Goal: Task Accomplishment & Management: Use online tool/utility

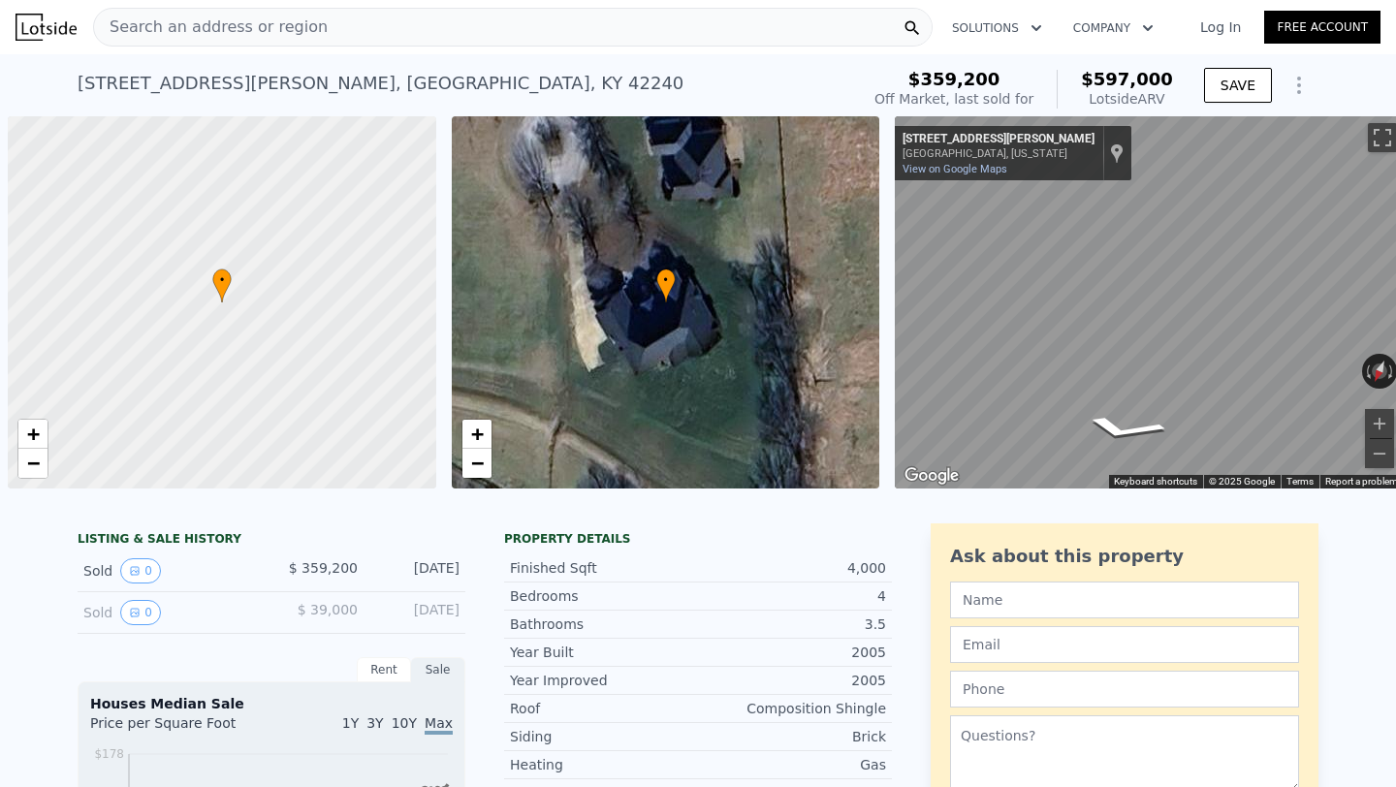
scroll to position [0, 8]
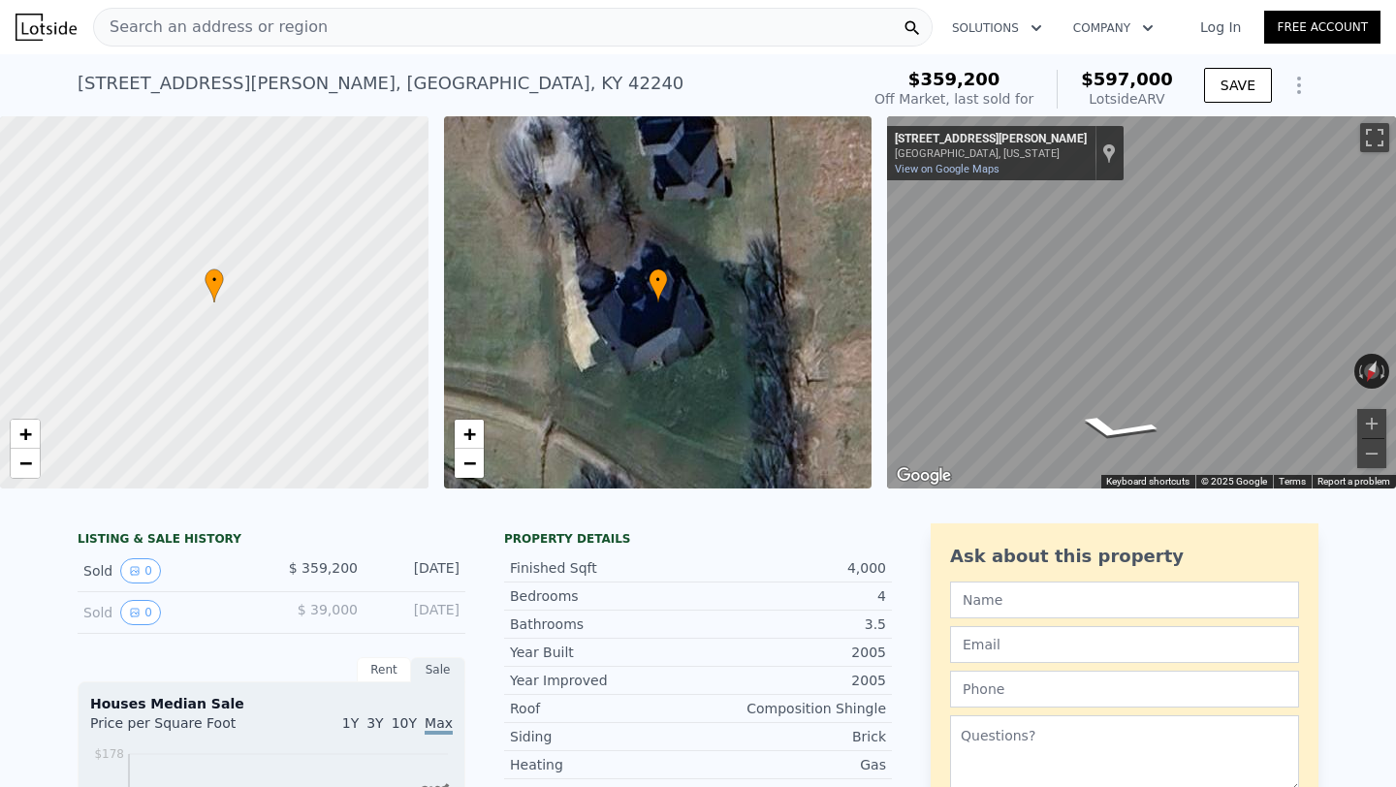
click at [368, 28] on div "Search an address or region" at bounding box center [513, 27] width 840 height 39
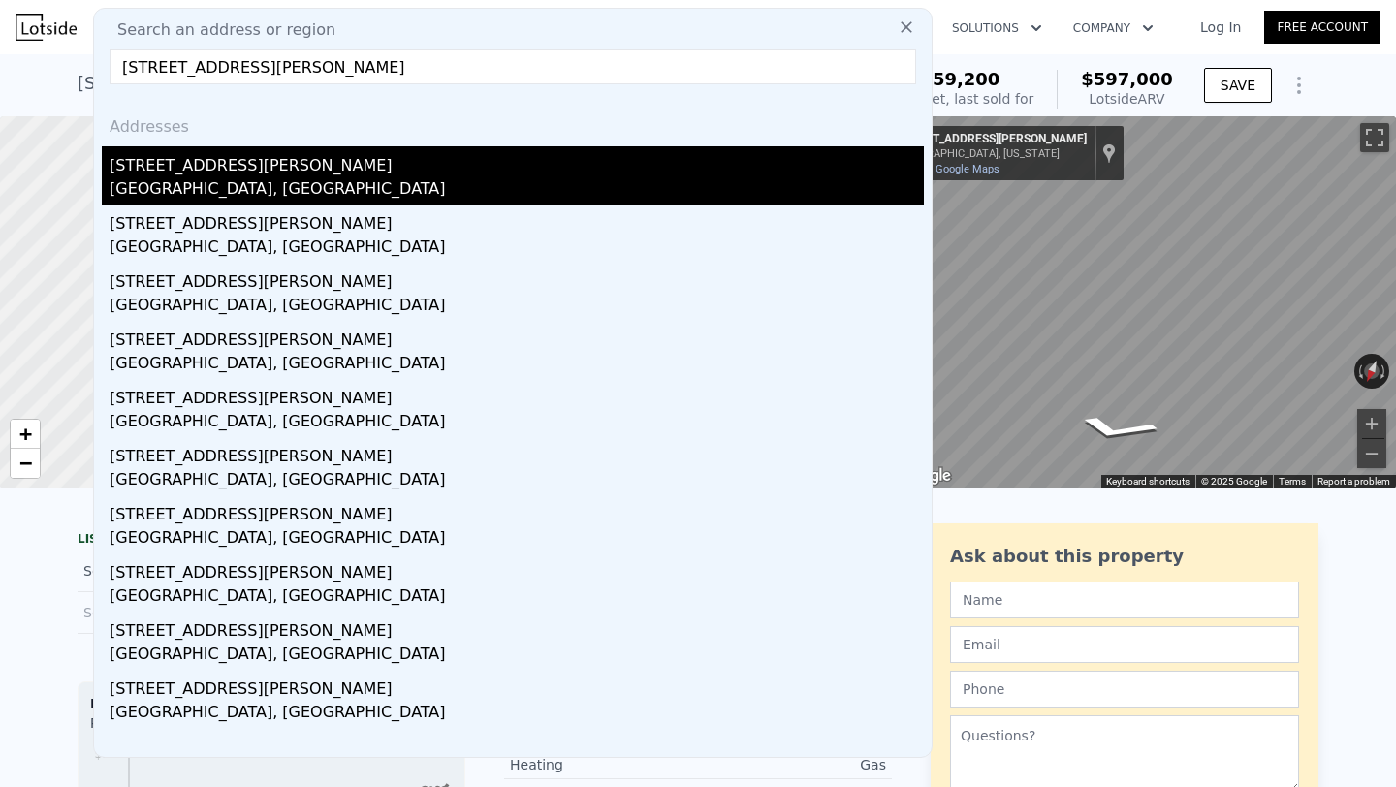
type input "309 De La Cruz St, Weatherford, TX 76085"
click at [294, 182] on div "Weatherford, TX 76085" at bounding box center [517, 190] width 815 height 27
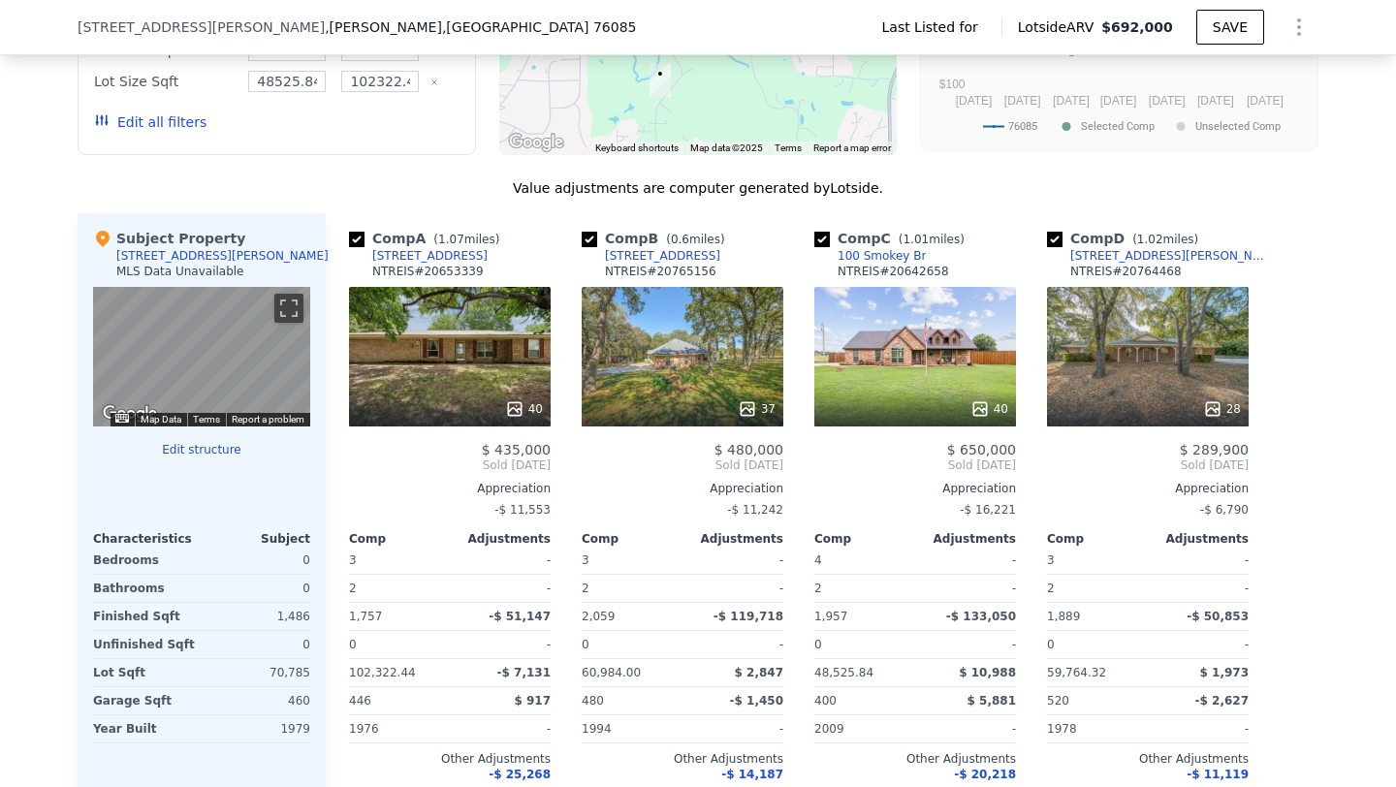
scroll to position [1465, 0]
click at [229, 443] on button "Edit structure" at bounding box center [201, 451] width 217 height 16
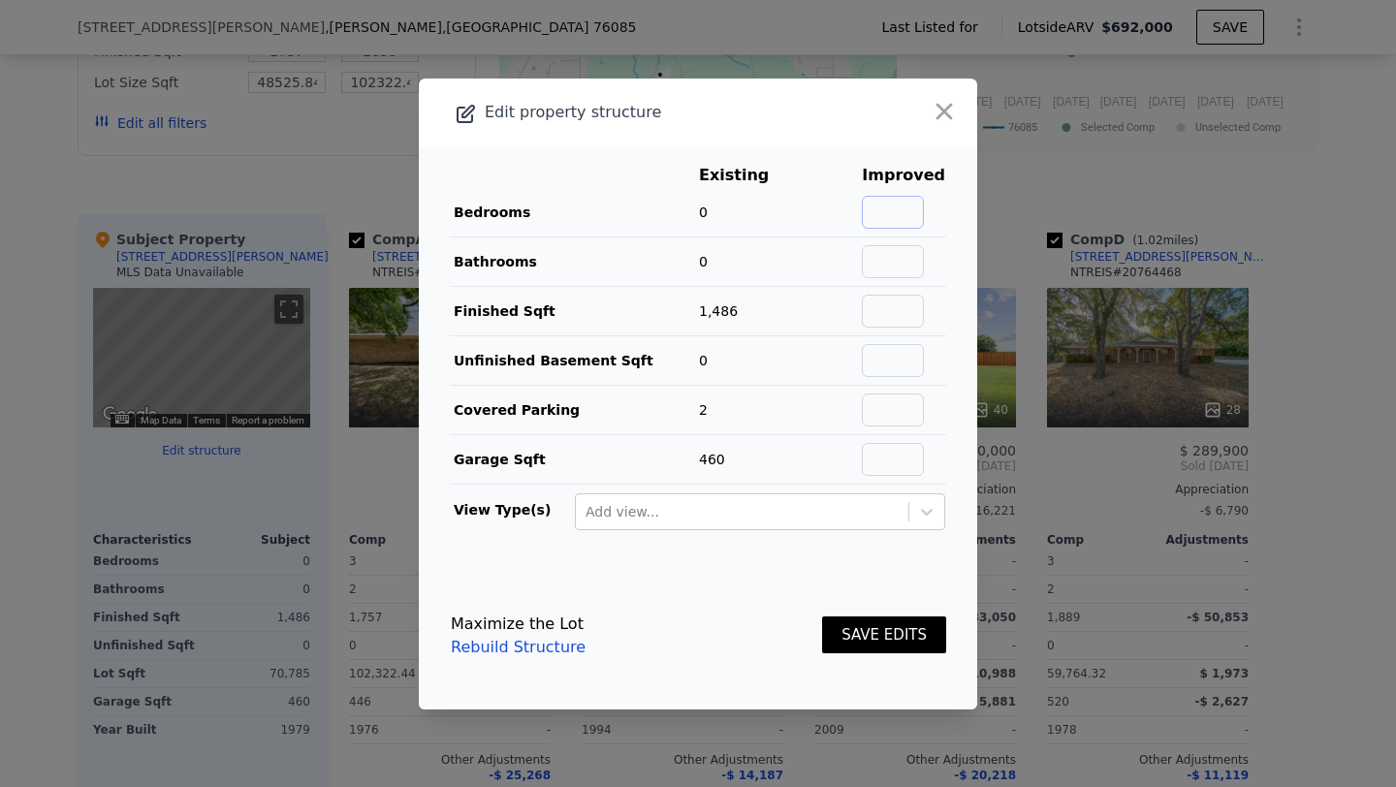
click at [881, 207] on input "text" at bounding box center [893, 212] width 62 height 33
type input "3"
click at [916, 276] on input "text" at bounding box center [893, 261] width 62 height 33
type input "2"
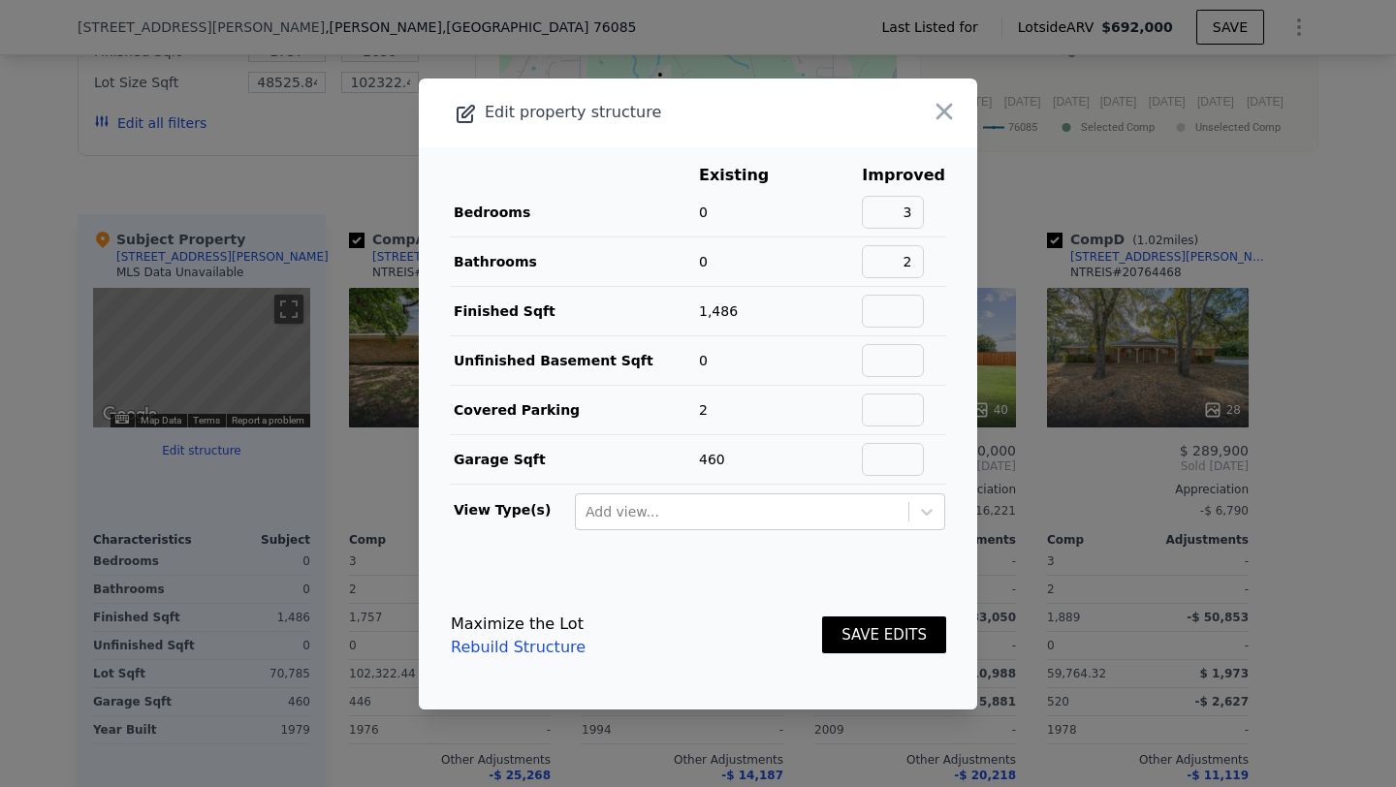
click at [756, 255] on td "0" at bounding box center [748, 261] width 101 height 49
click at [897, 317] on input "text" at bounding box center [893, 311] width 62 height 33
type input "1600"
click at [752, 396] on td "2" at bounding box center [748, 409] width 101 height 49
click at [915, 633] on button "SAVE EDITS" at bounding box center [884, 636] width 124 height 38
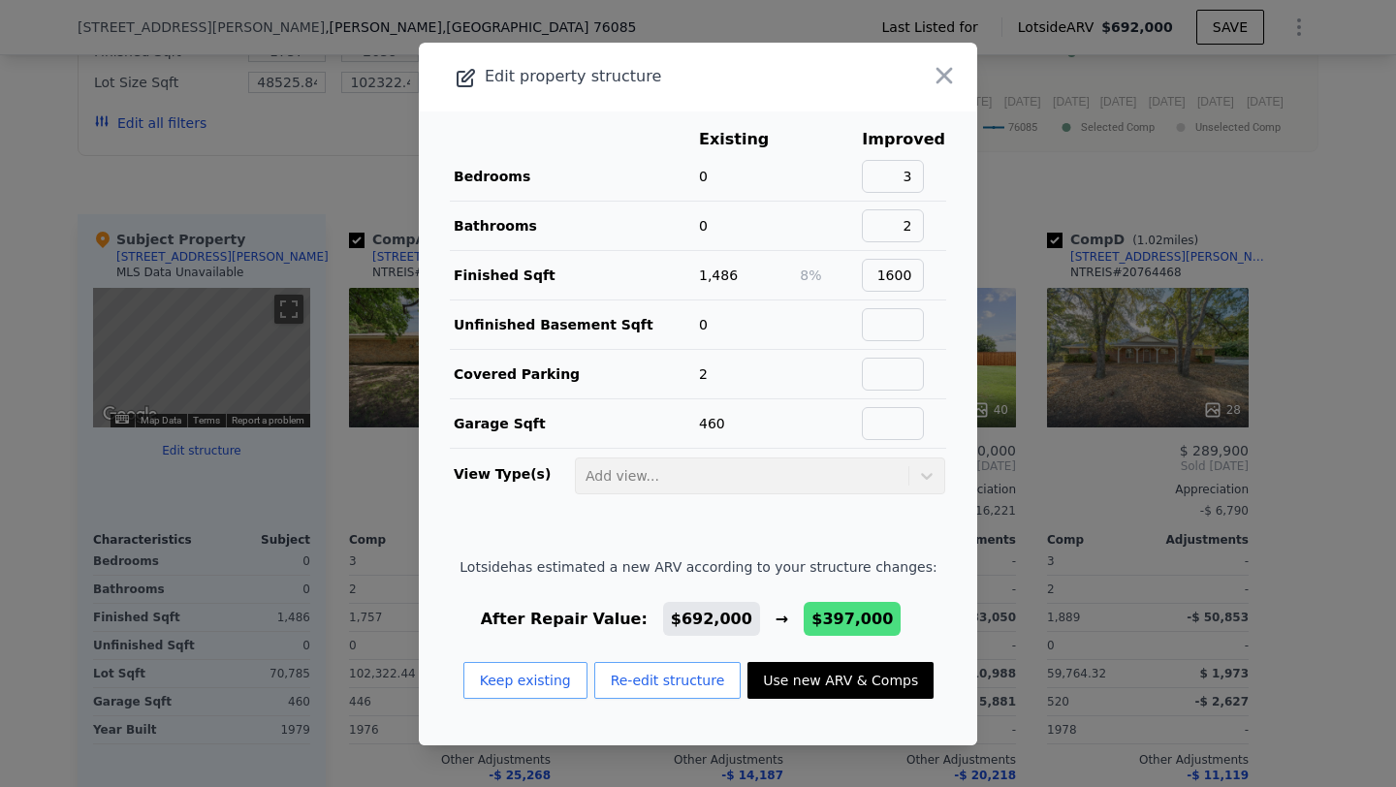
click at [833, 674] on button "Use new ARV & Comps" at bounding box center [841, 680] width 186 height 37
type input "$ 397,000"
type input "-$ 369,970"
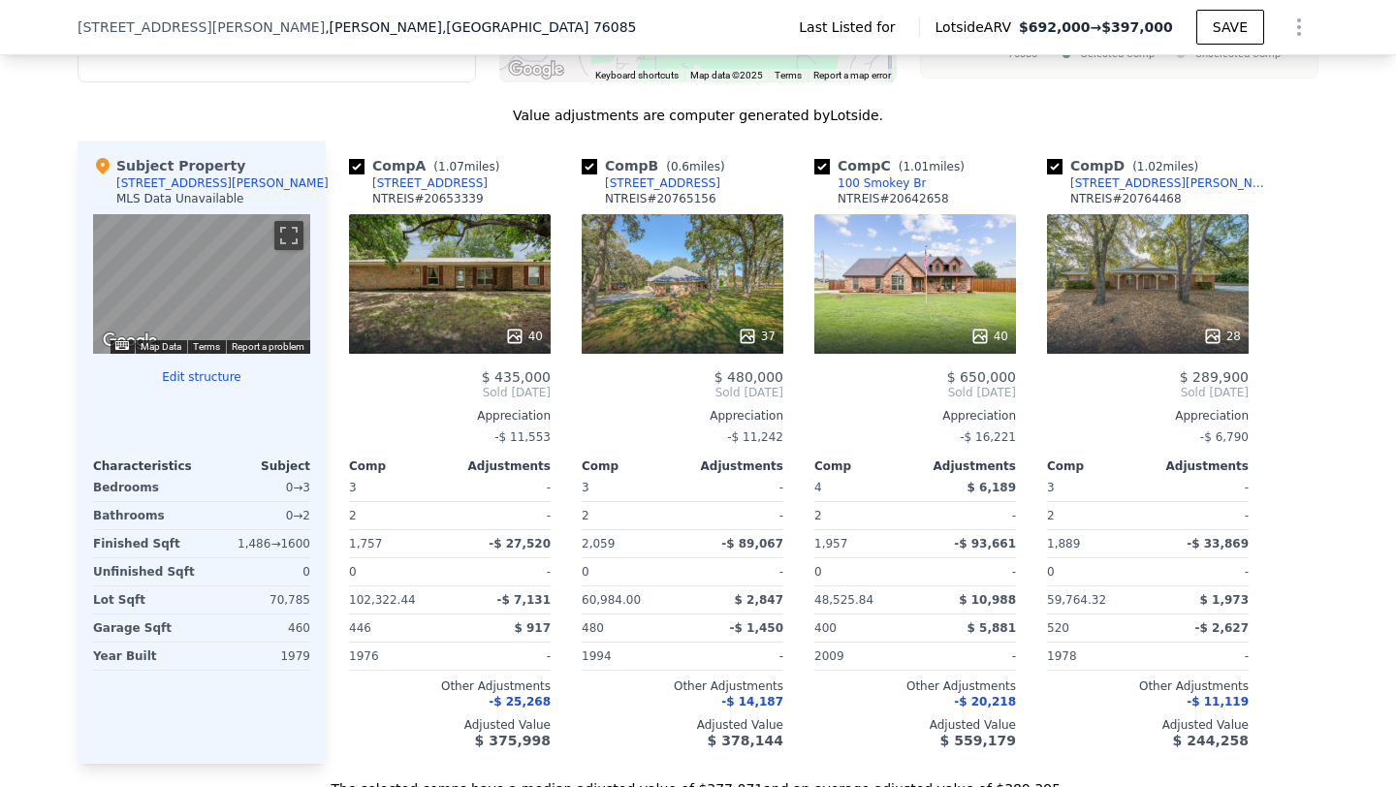
scroll to position [1536, 0]
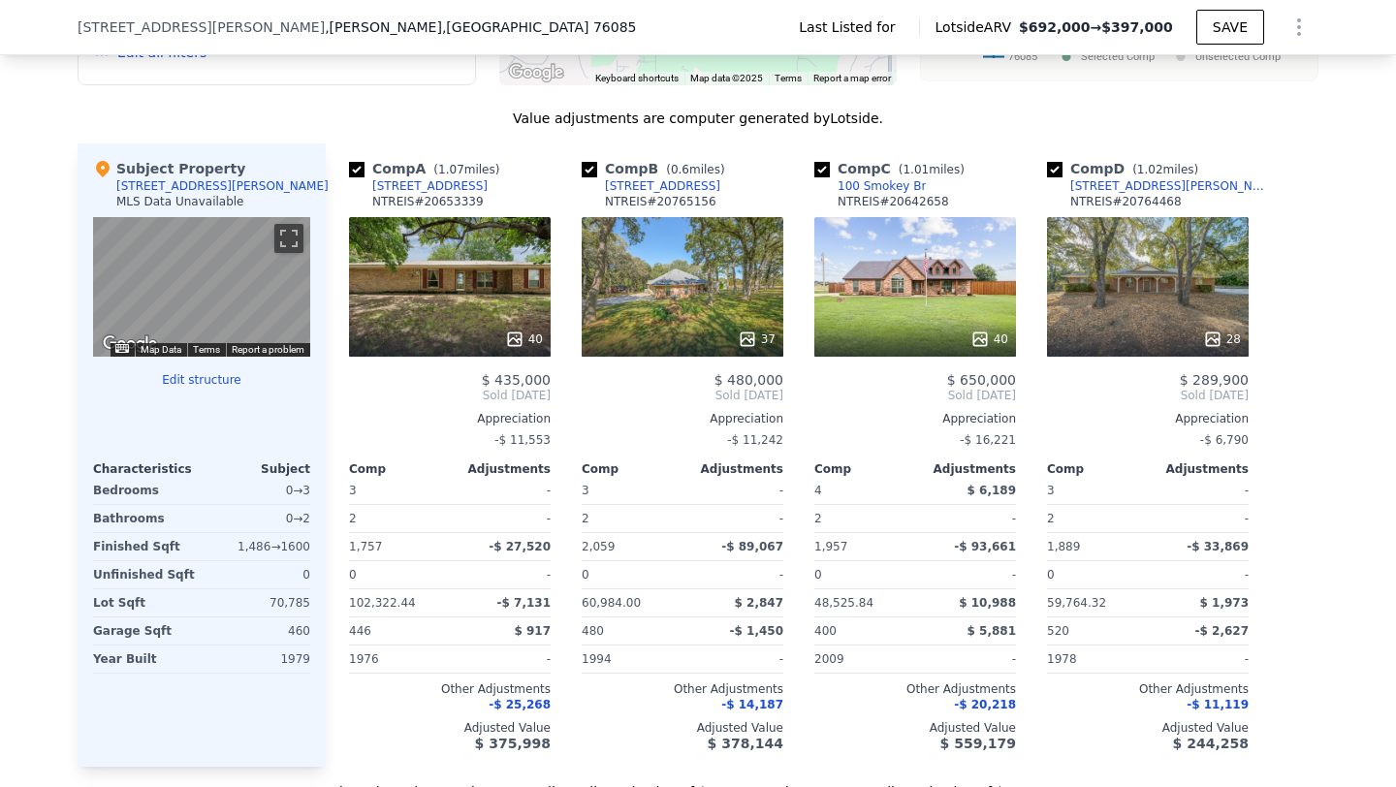
click at [1219, 334] on icon at bounding box center [1212, 340] width 13 height 13
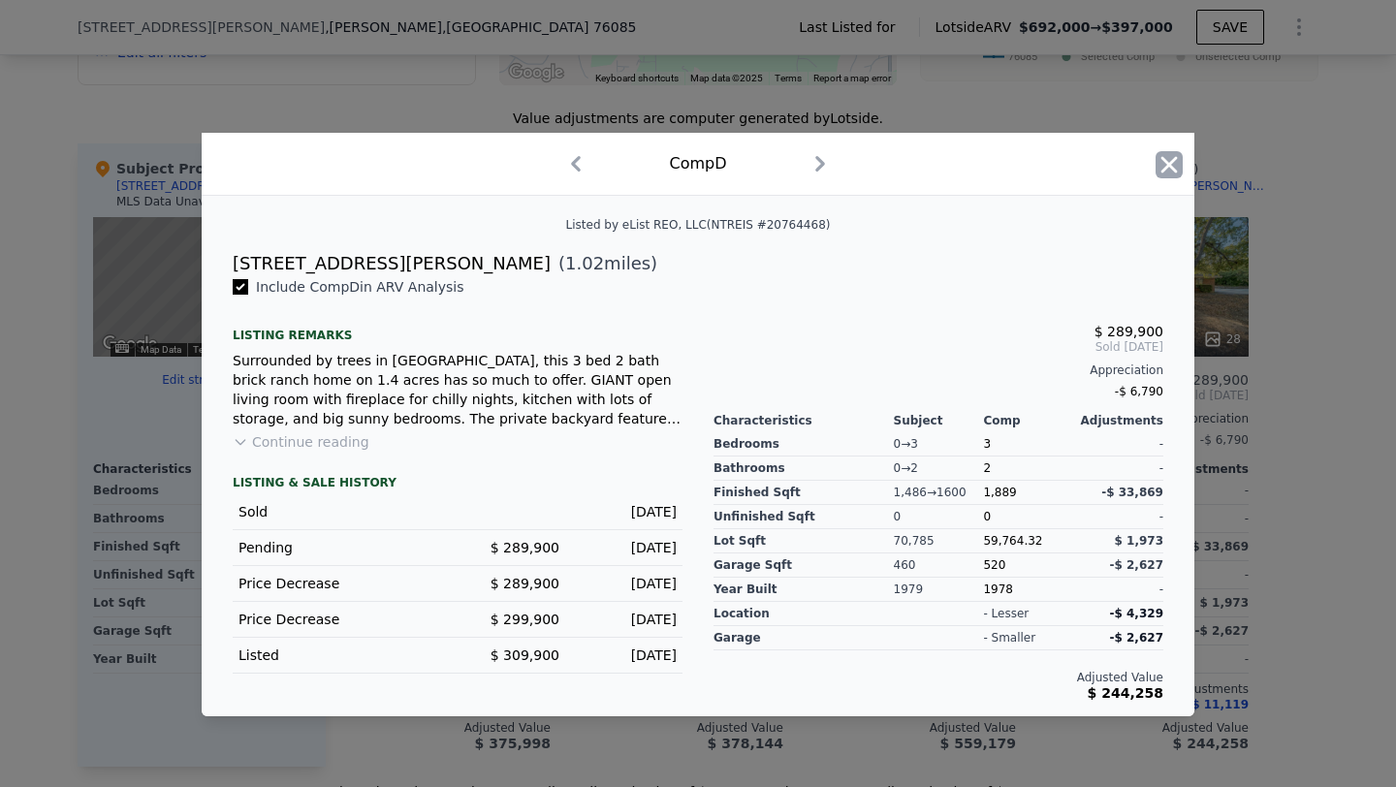
click at [1163, 165] on icon "button" at bounding box center [1169, 164] width 27 height 27
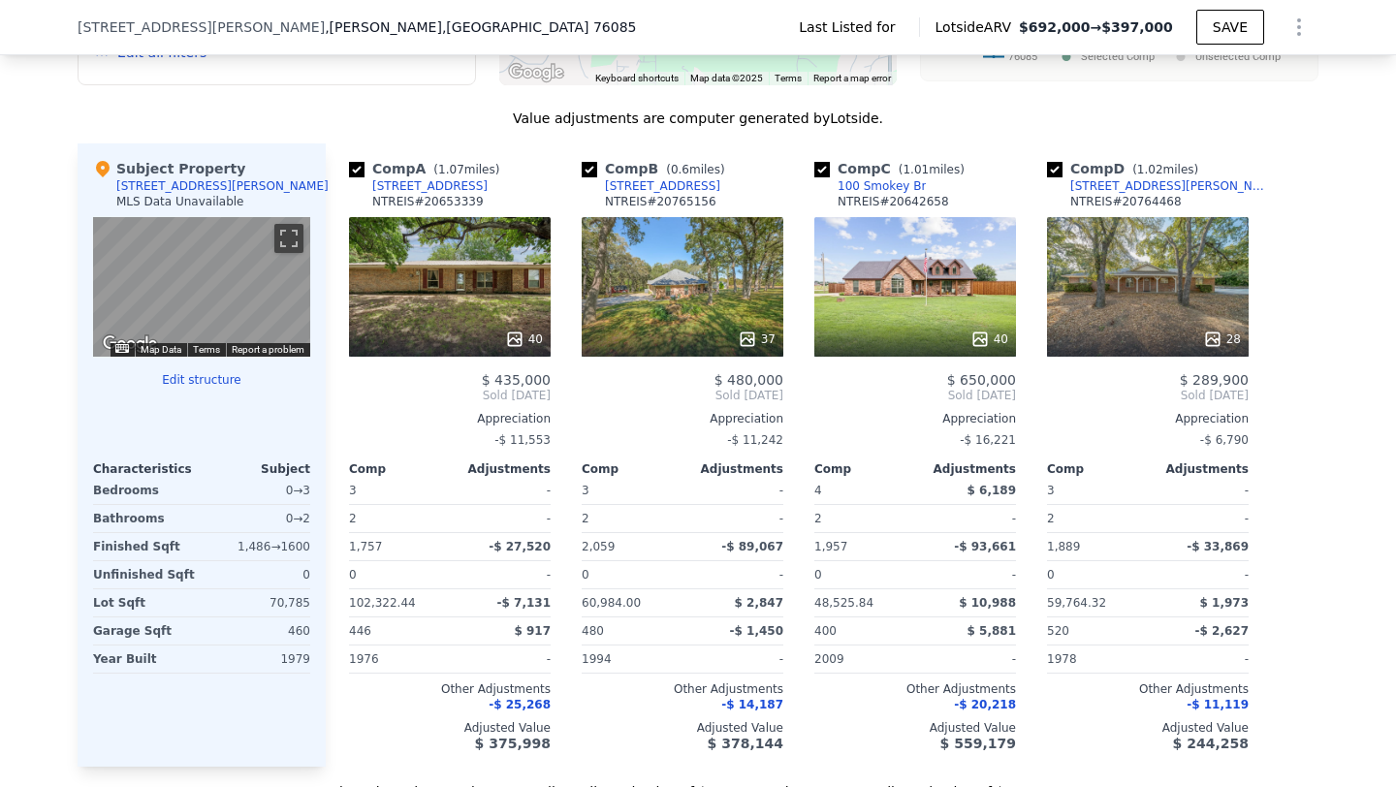
click at [1122, 284] on div "28" at bounding box center [1148, 287] width 202 height 140
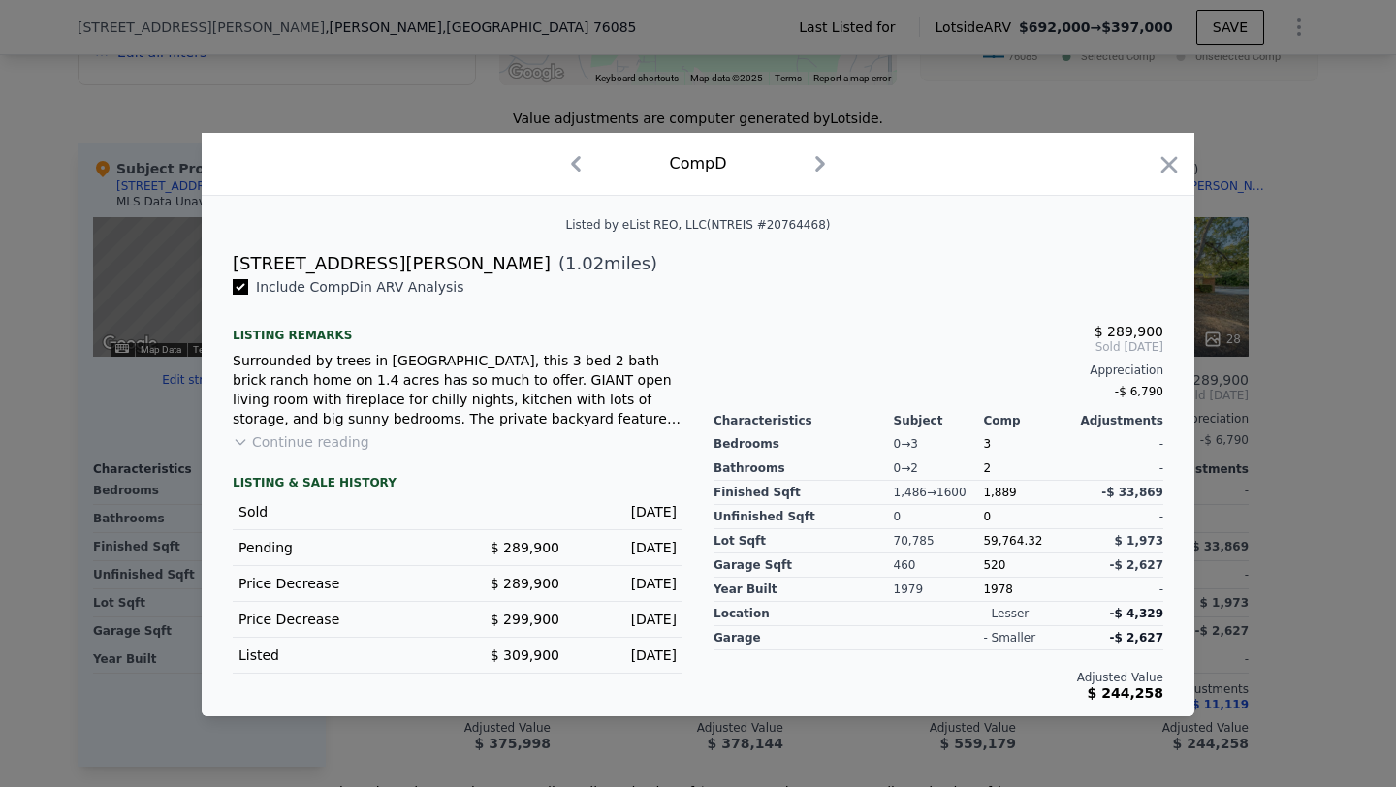
click at [1176, 183] on div at bounding box center [1169, 168] width 27 height 34
click at [1168, 161] on icon "button" at bounding box center [1170, 164] width 16 height 16
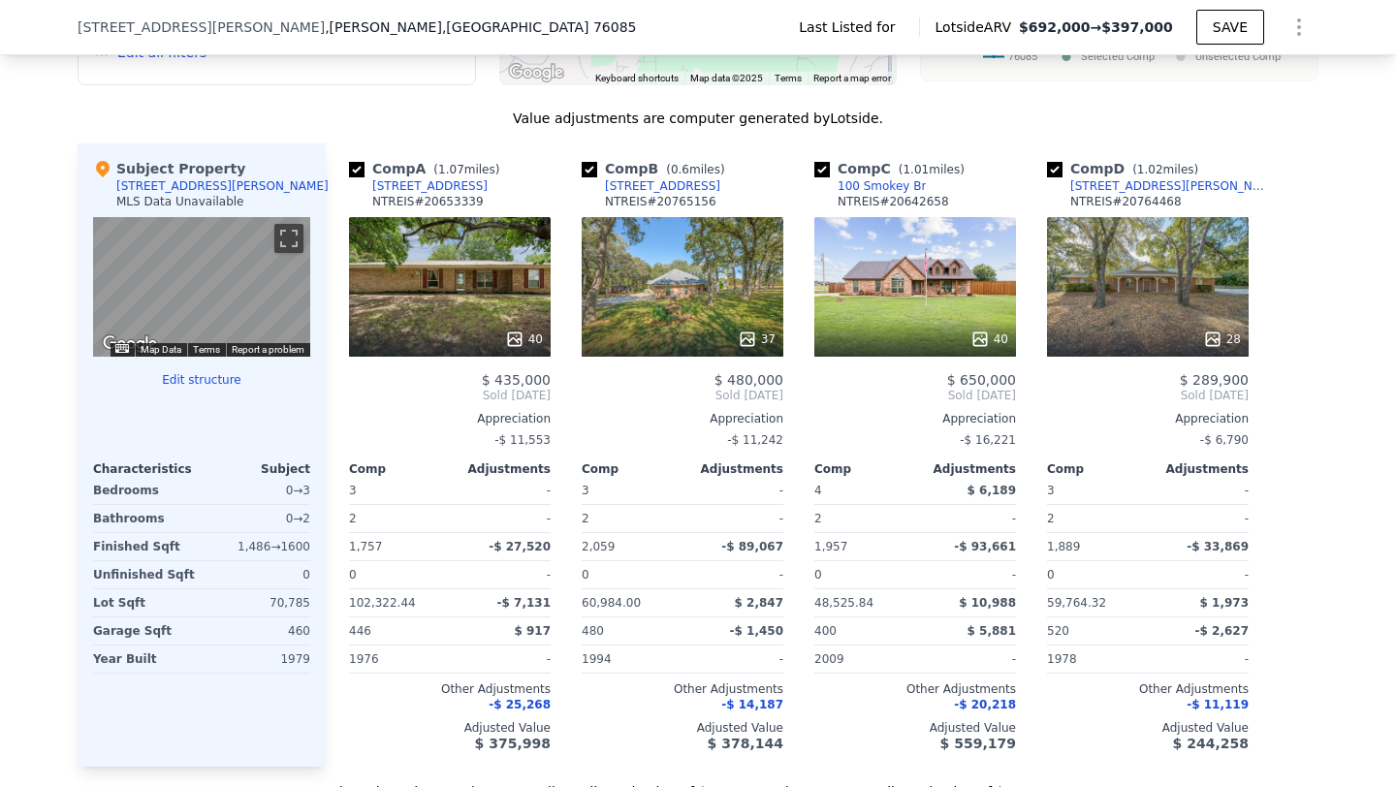
click at [522, 276] on div "40" at bounding box center [450, 287] width 202 height 140
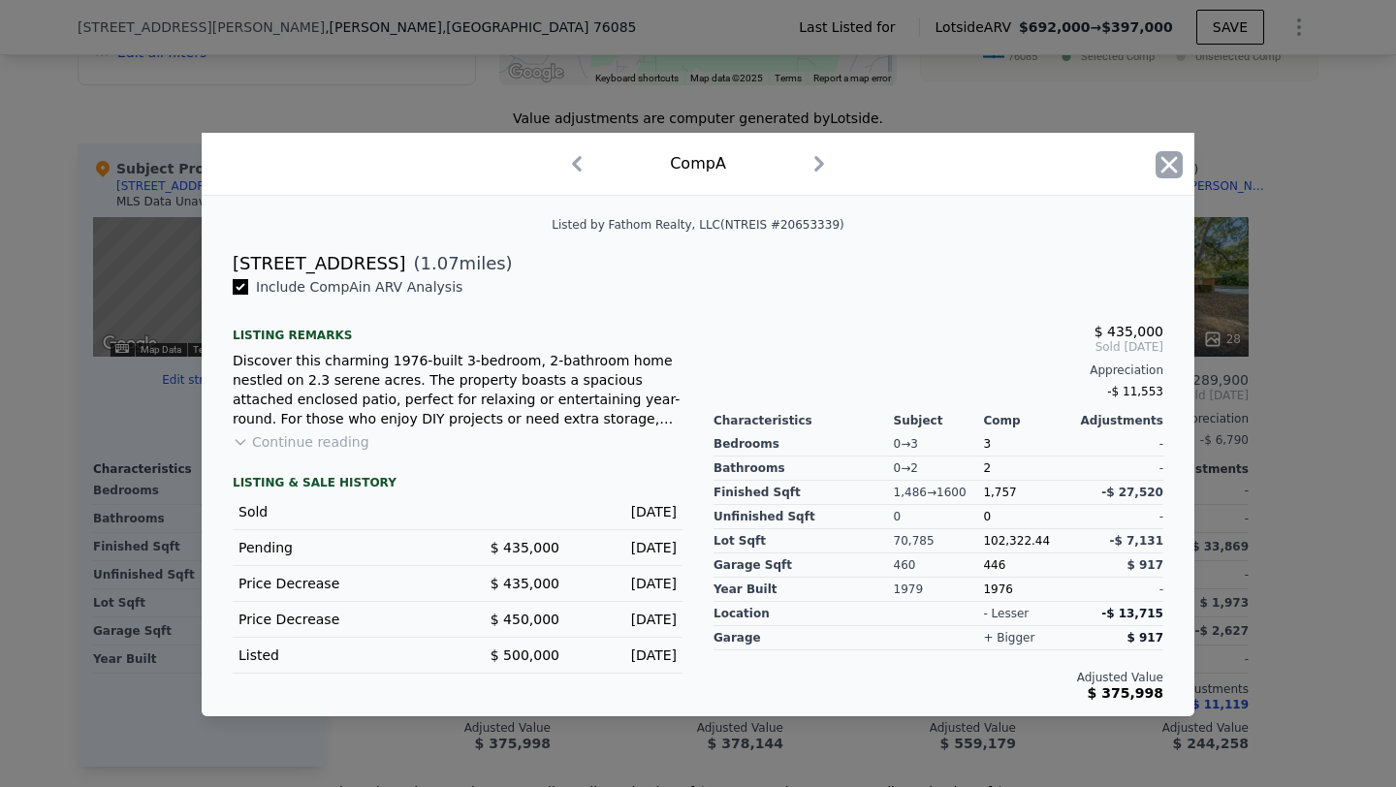
click at [1160, 163] on icon "button" at bounding box center [1169, 164] width 27 height 27
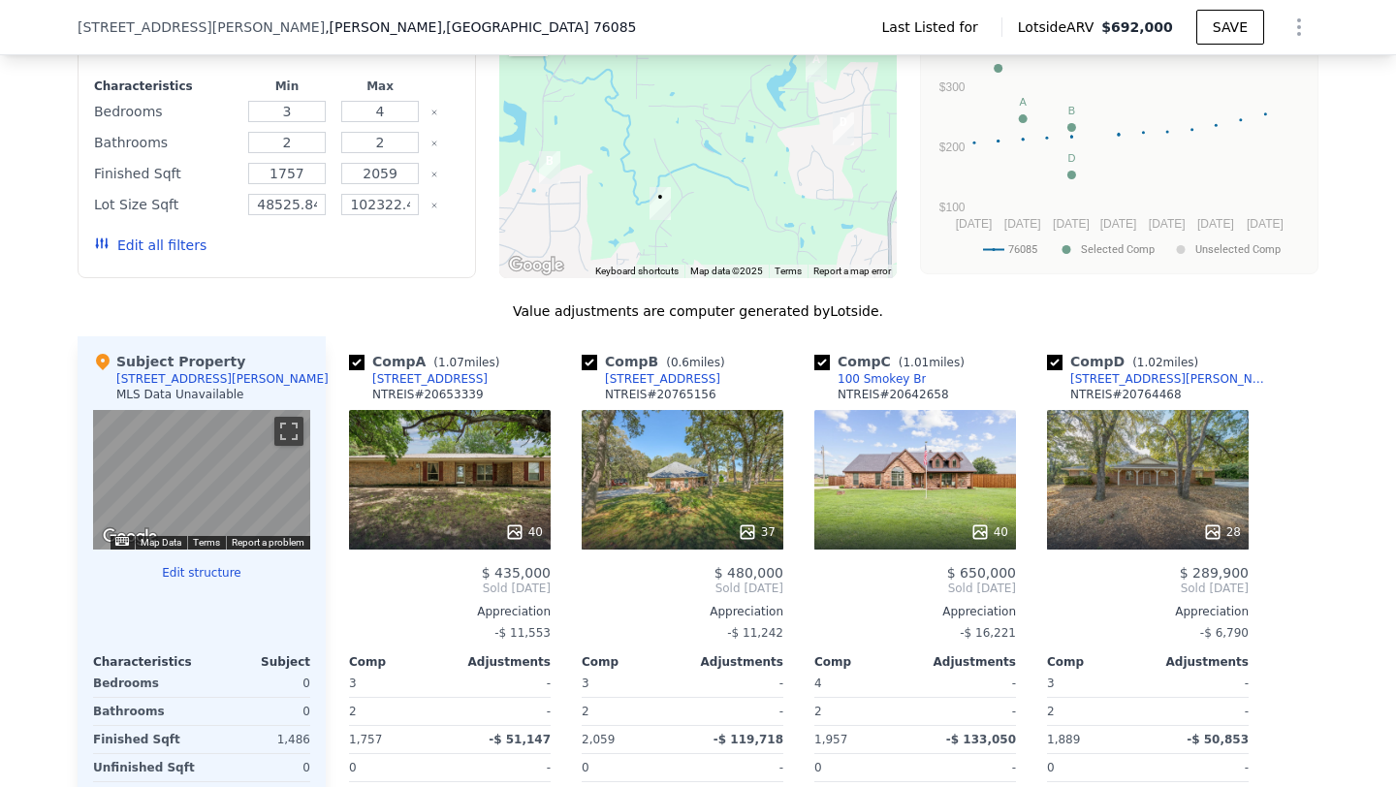
scroll to position [1351, 0]
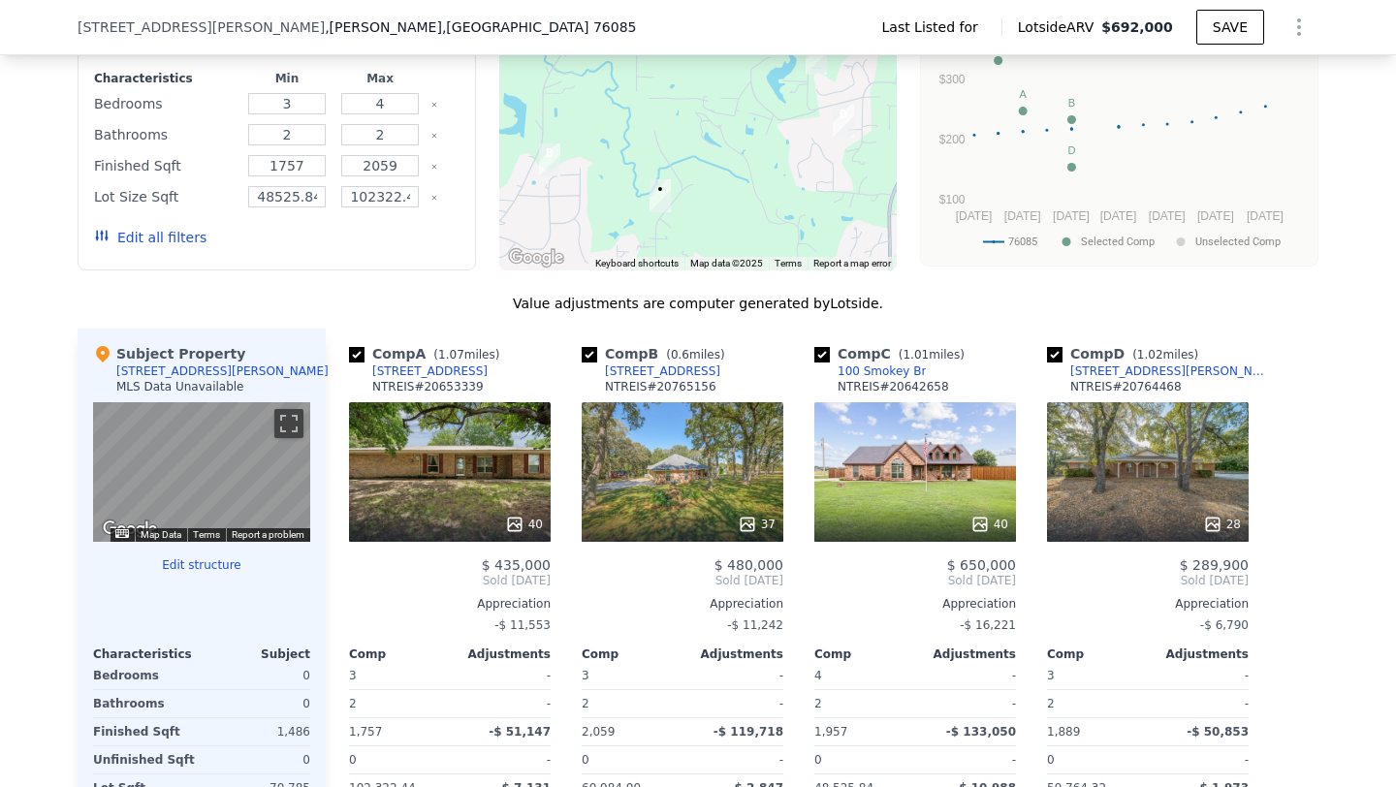
click at [177, 515] on div "Subject Property [STREET_ADDRESS][PERSON_NAME] MLS Data Unavailable ← Move left…" at bounding box center [202, 641] width 248 height 624
click at [188, 558] on button "Edit structure" at bounding box center [201, 566] width 217 height 16
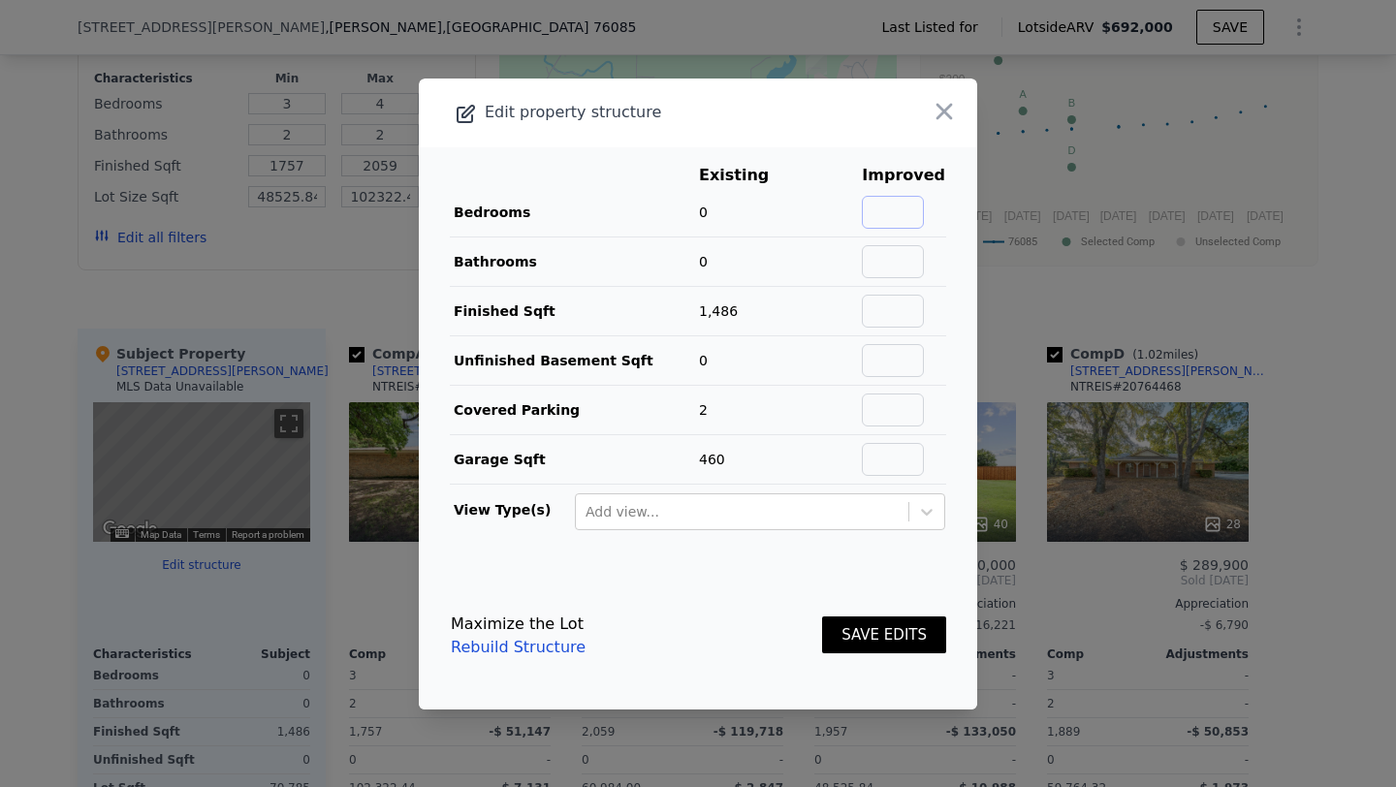
click at [924, 204] on input "text" at bounding box center [893, 212] width 62 height 33
type input "3"
click at [906, 265] on input "text" at bounding box center [893, 261] width 62 height 33
type input "2"
click at [665, 305] on td "Finished Sqft" at bounding box center [574, 310] width 248 height 49
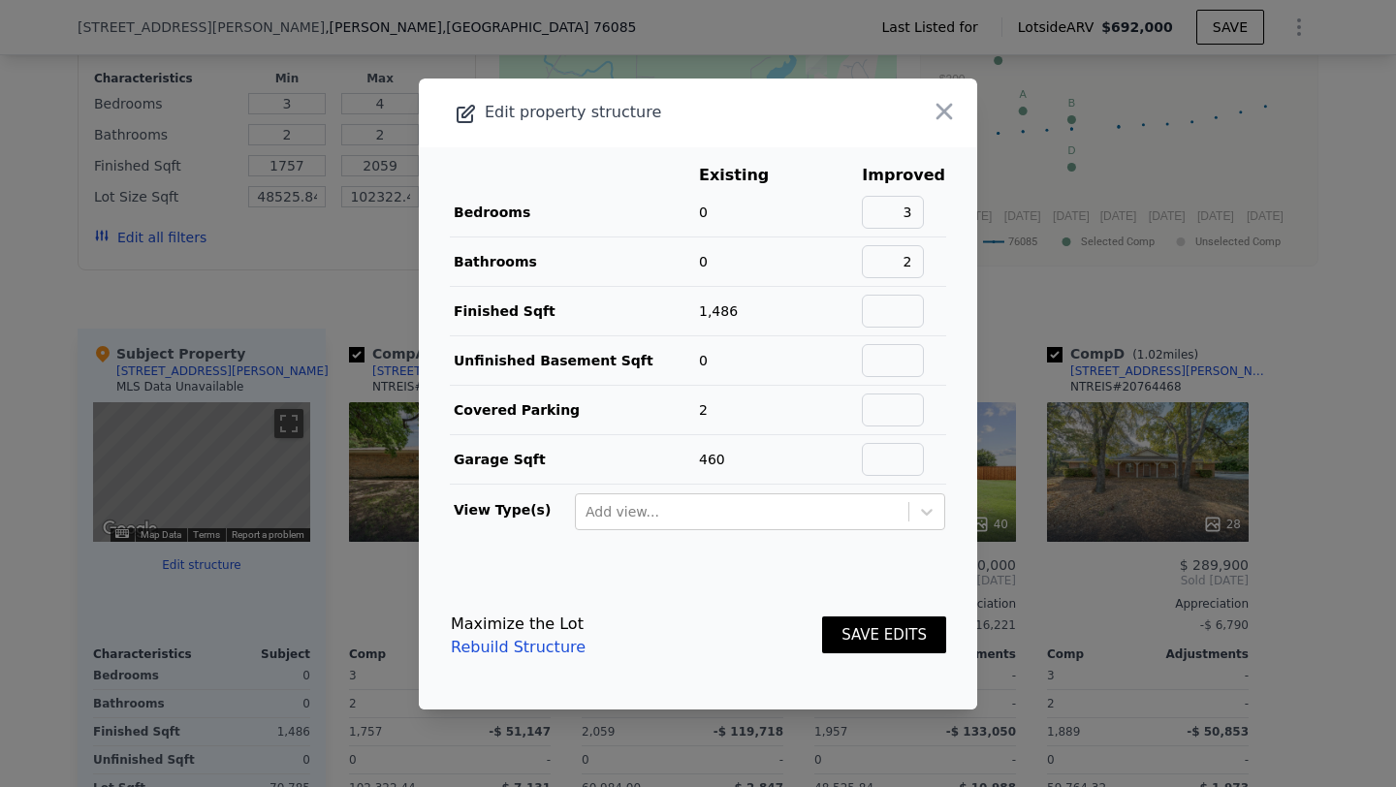
click at [895, 622] on button "SAVE EDITS" at bounding box center [884, 636] width 124 height 38
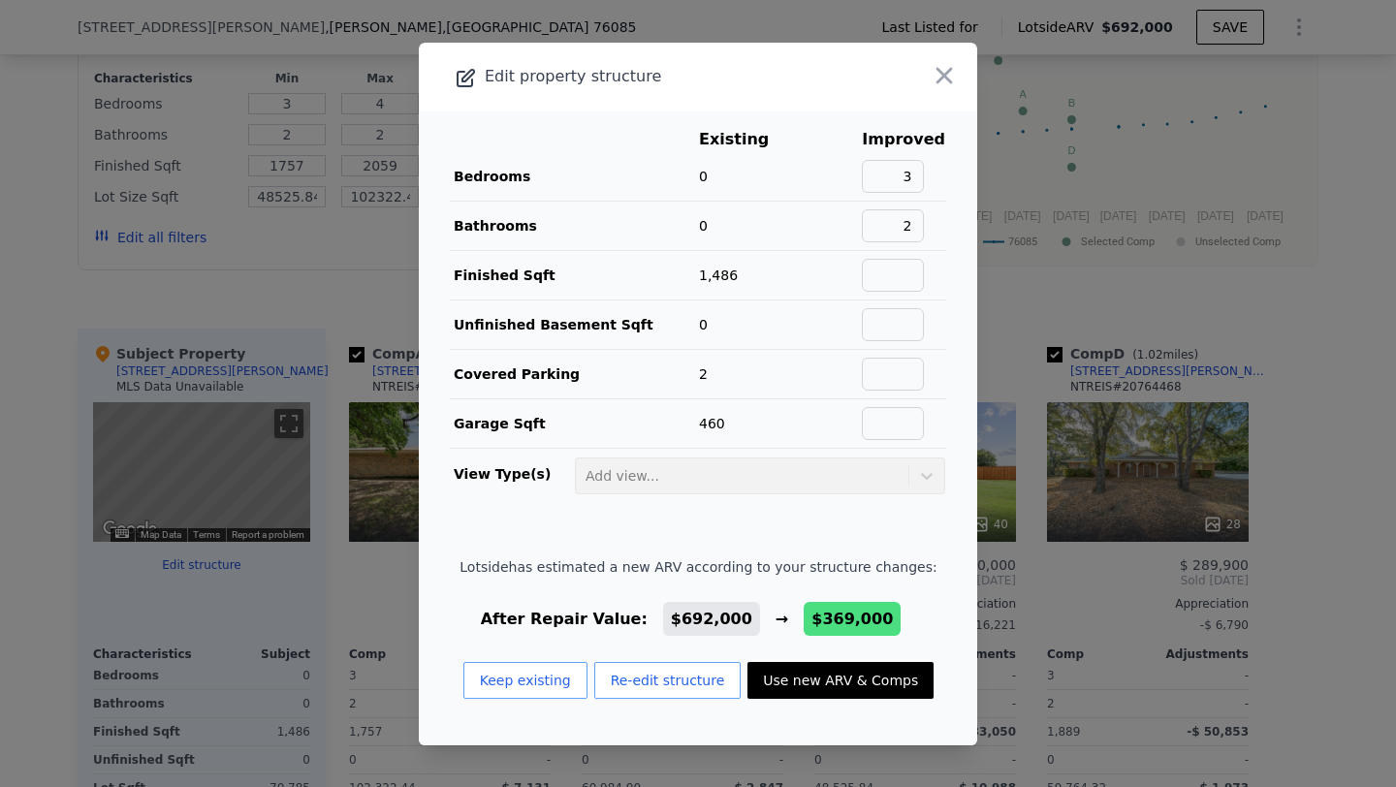
click at [841, 677] on button "Use new ARV & Comps" at bounding box center [841, 680] width 186 height 37
type input "$ 369,000"
type input "-$ 396,440"
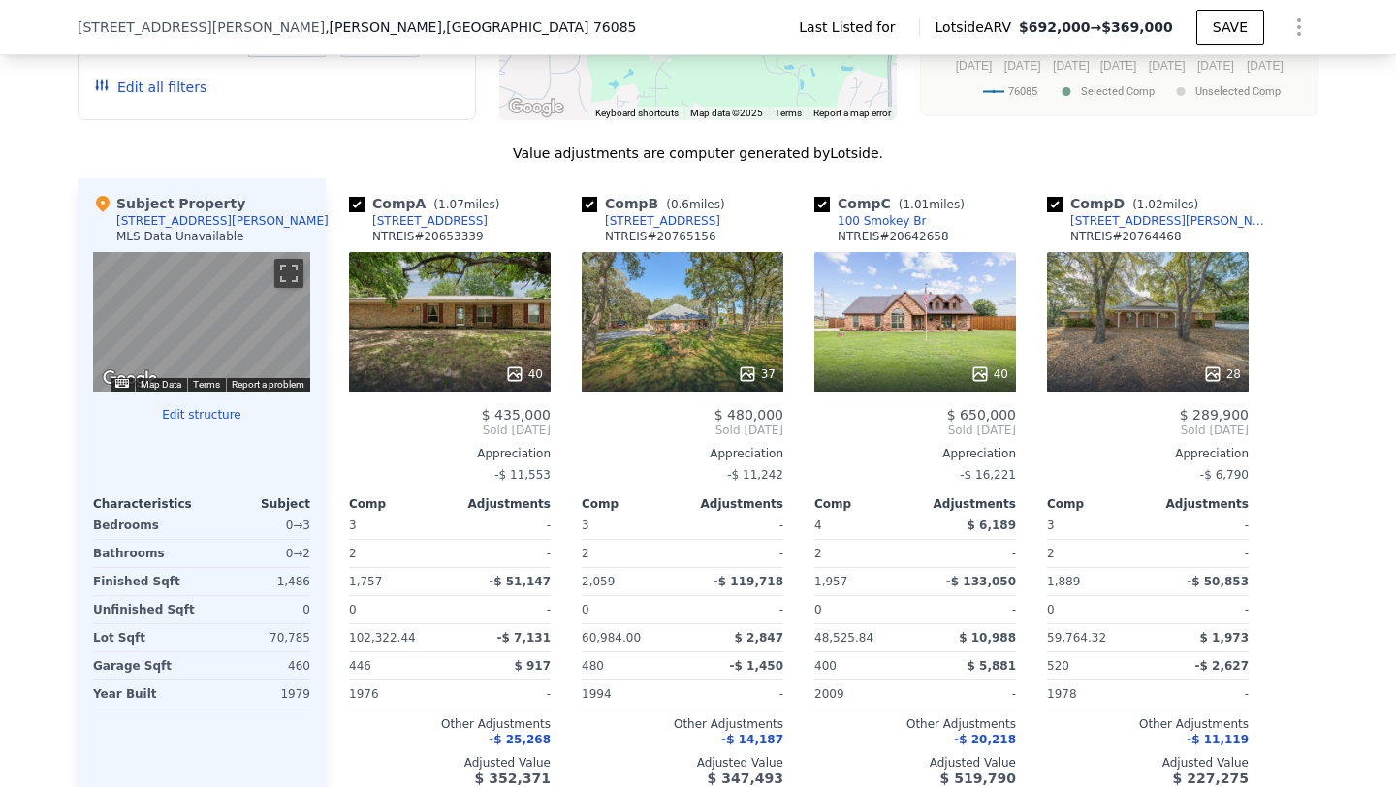
scroll to position [1503, 0]
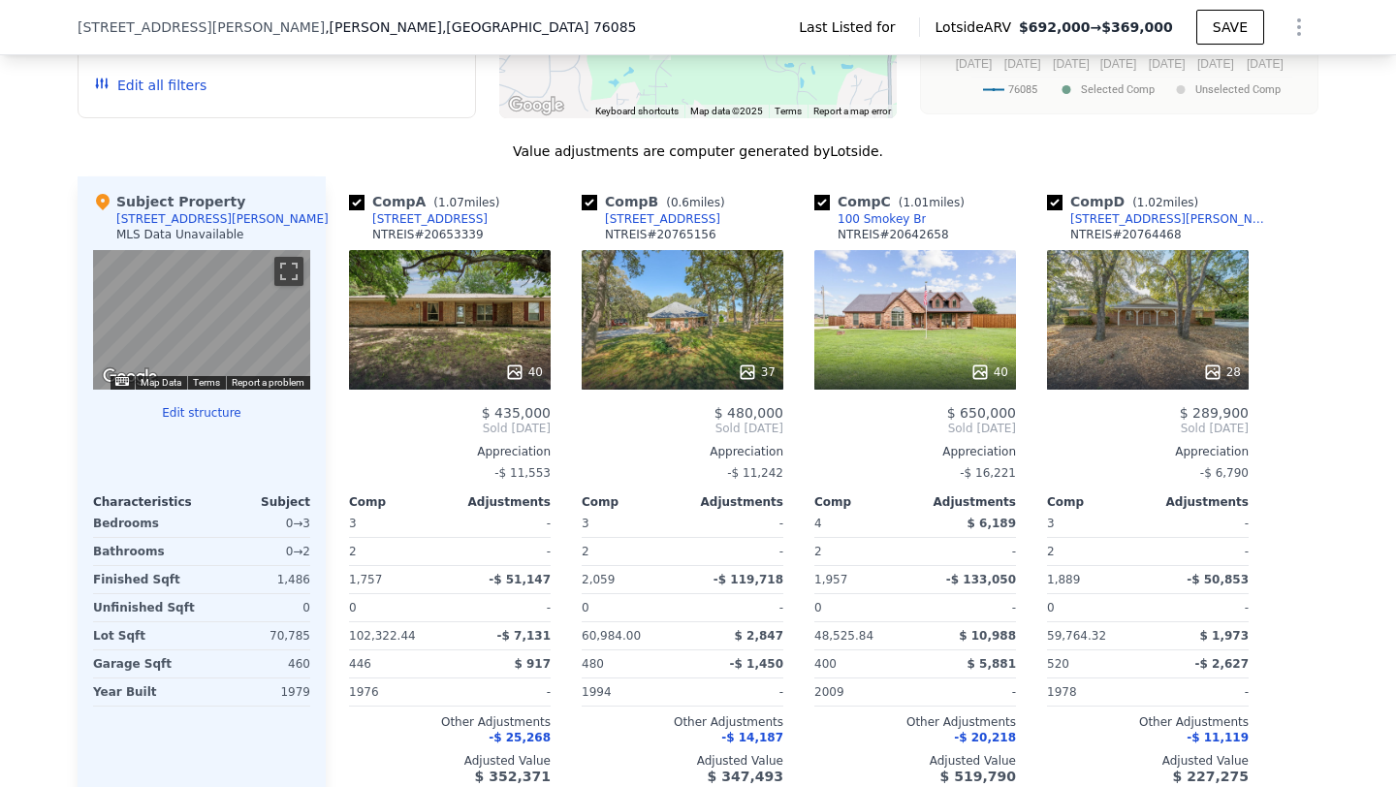
click at [757, 363] on icon at bounding box center [747, 372] width 19 height 19
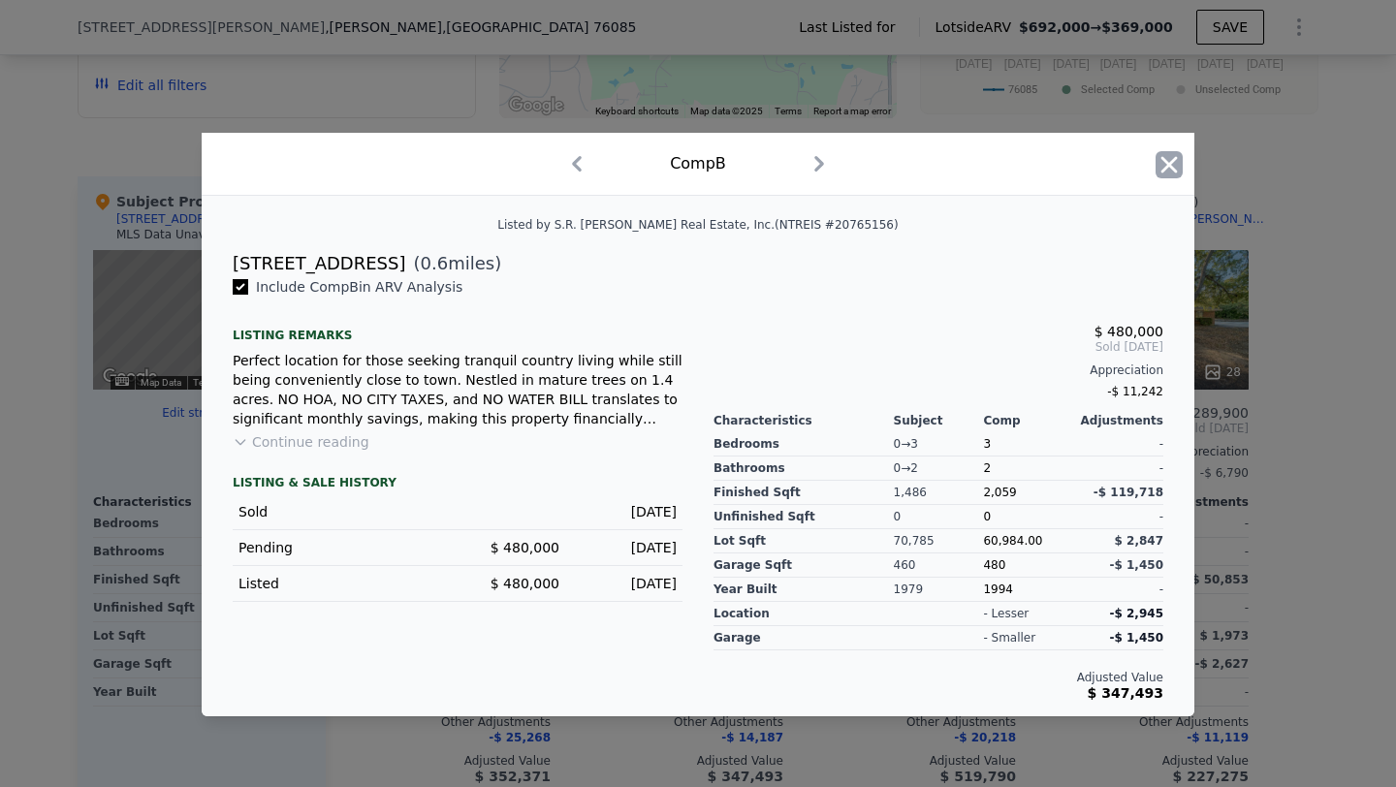
click at [1167, 172] on icon "button" at bounding box center [1169, 164] width 27 height 27
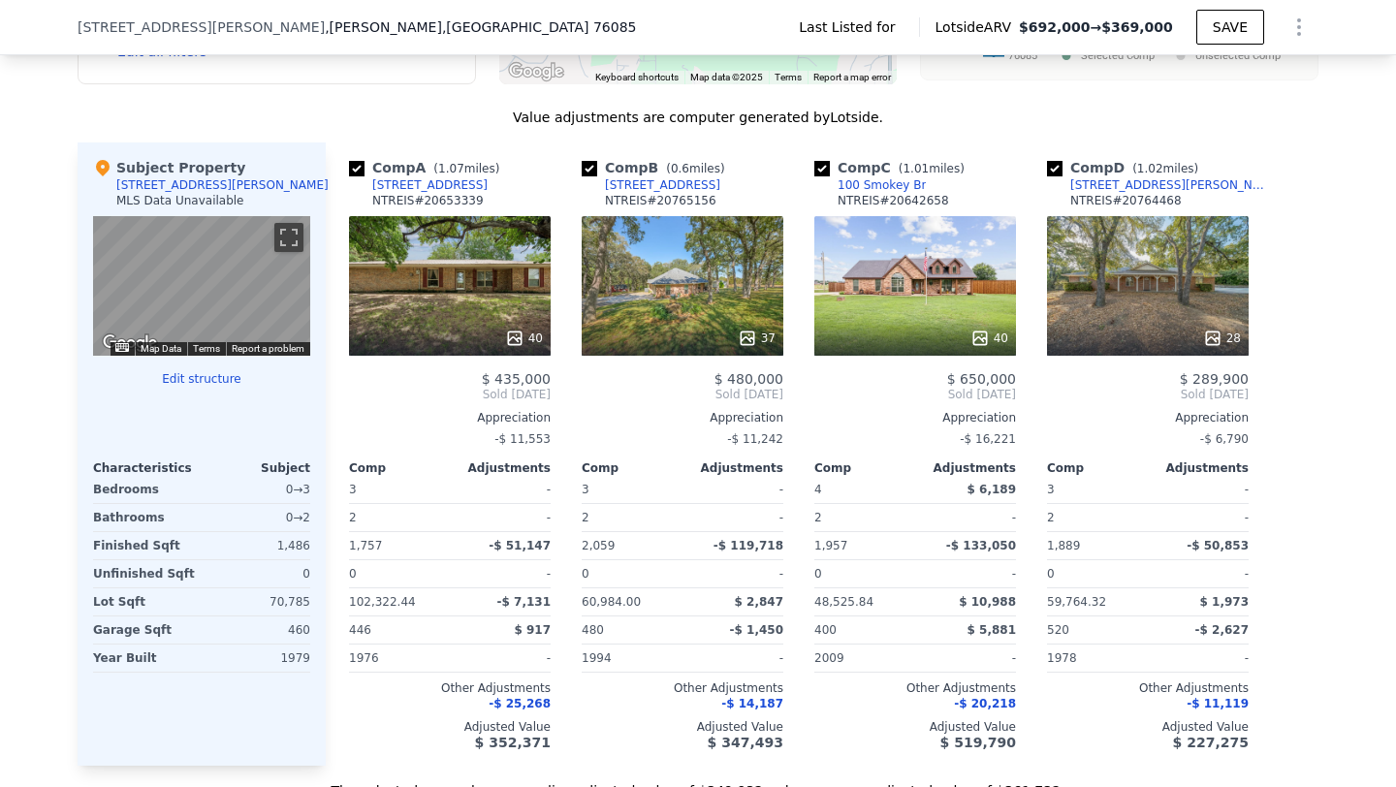
scroll to position [1538, 0]
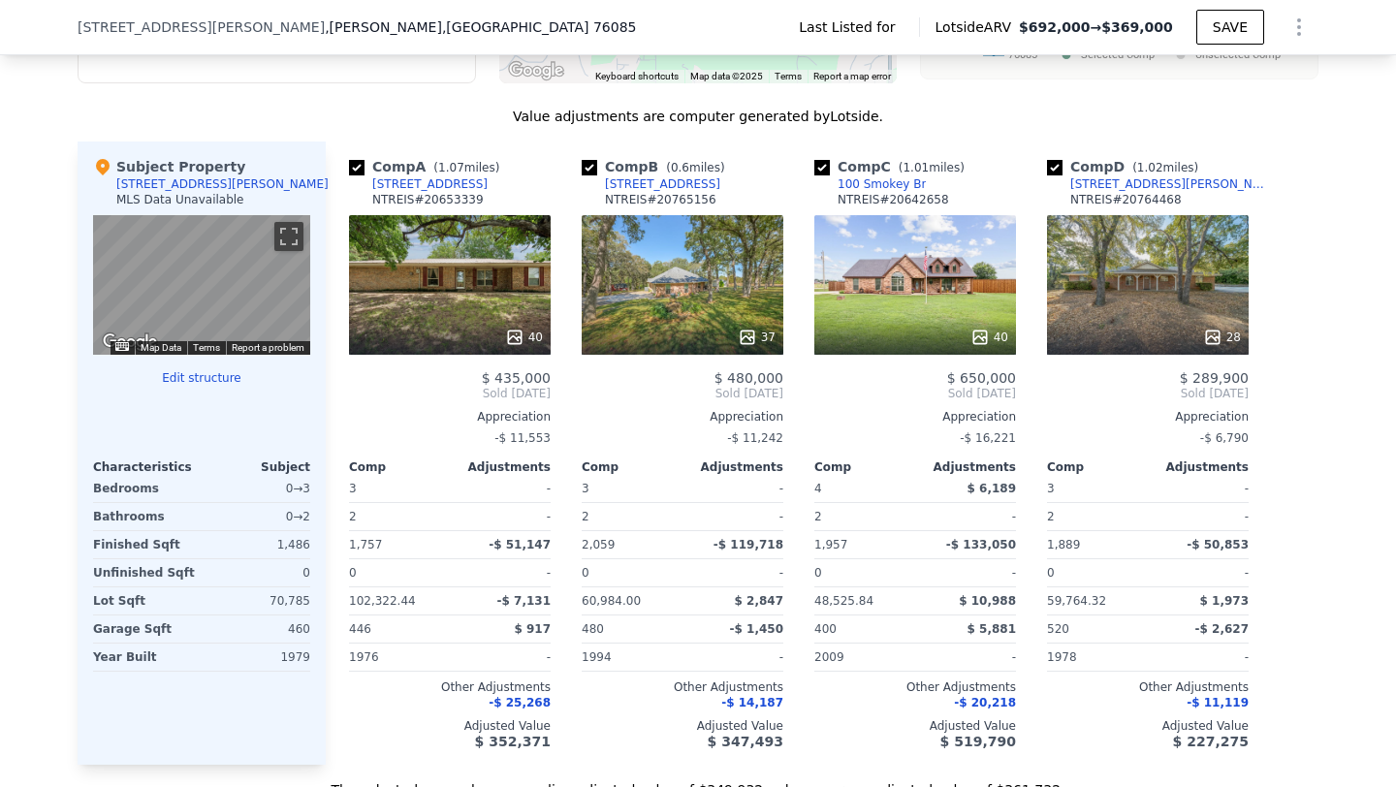
click at [525, 328] on div "40" at bounding box center [524, 337] width 38 height 19
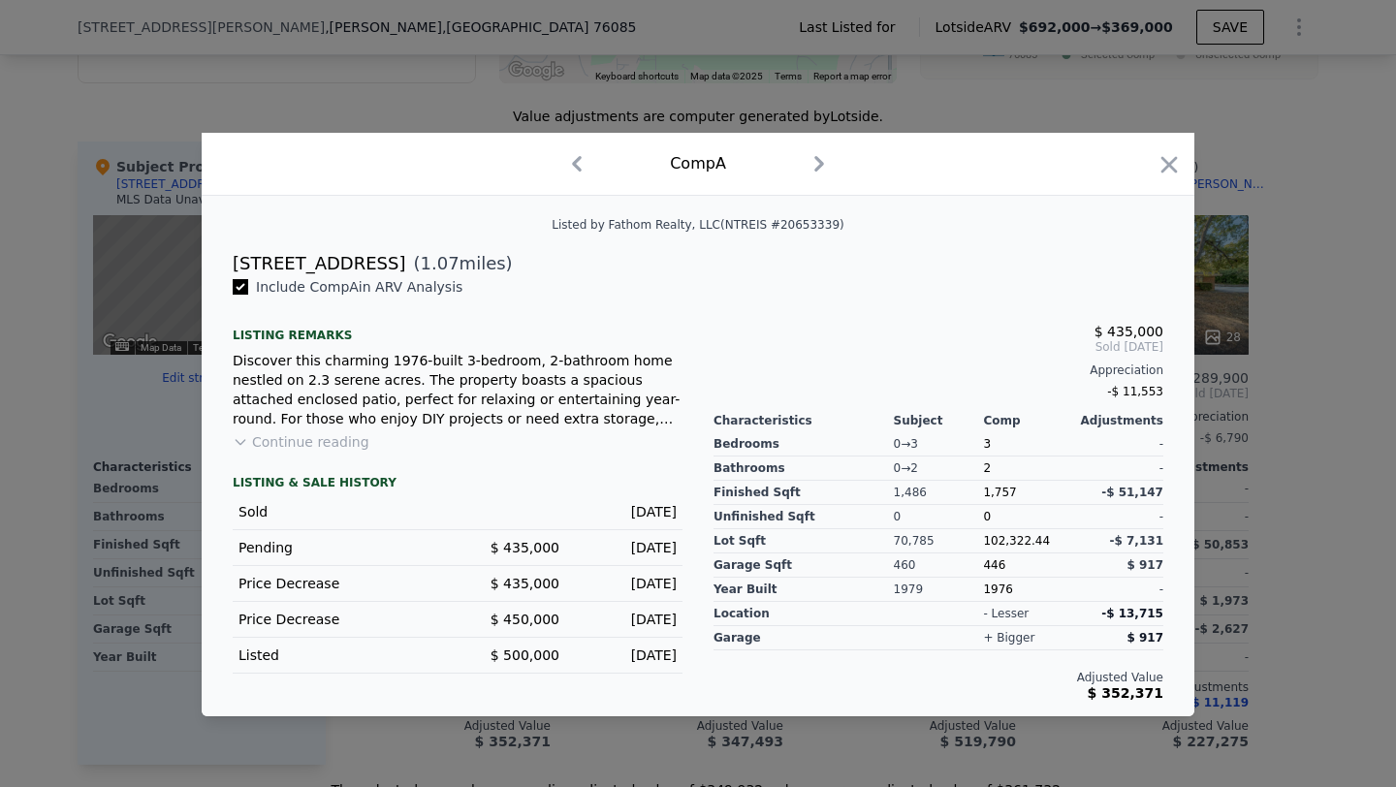
click at [1149, 167] on div "Comp A" at bounding box center [698, 163] width 962 height 31
click at [1152, 164] on div "Comp A" at bounding box center [698, 163] width 962 height 31
click at [1169, 157] on icon "button" at bounding box center [1169, 164] width 27 height 27
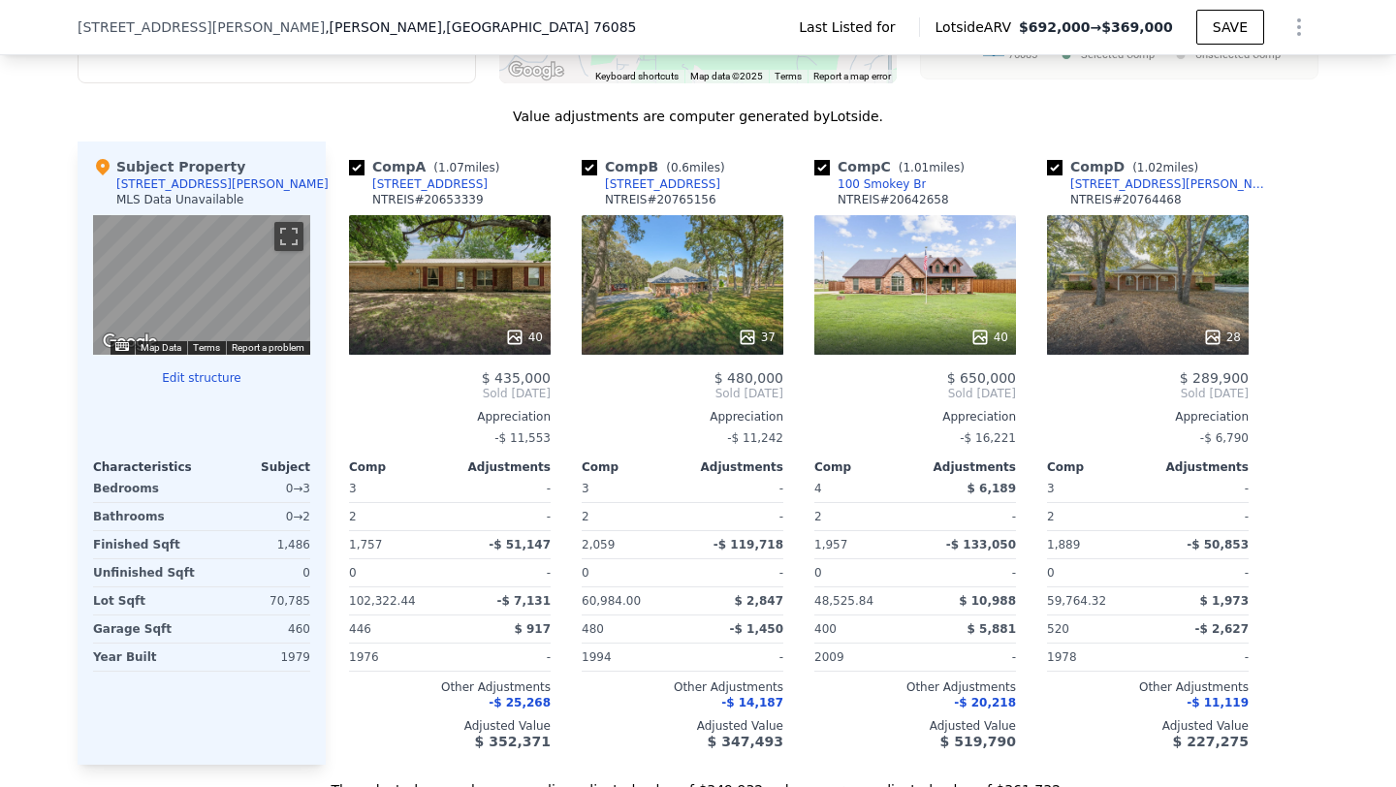
type input "$ 692,000"
type input "-$ 91,096"
